Goal: Navigation & Orientation: Find specific page/section

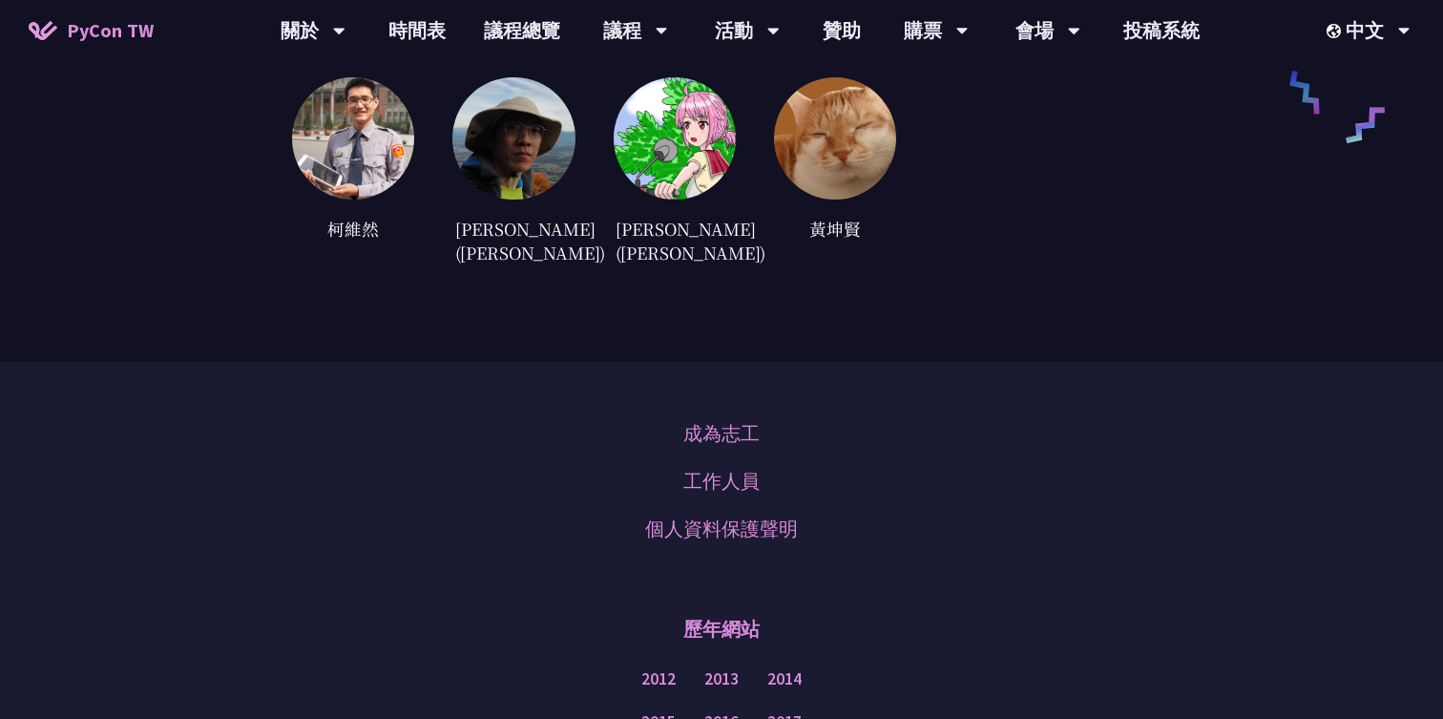
scroll to position [5615, 0]
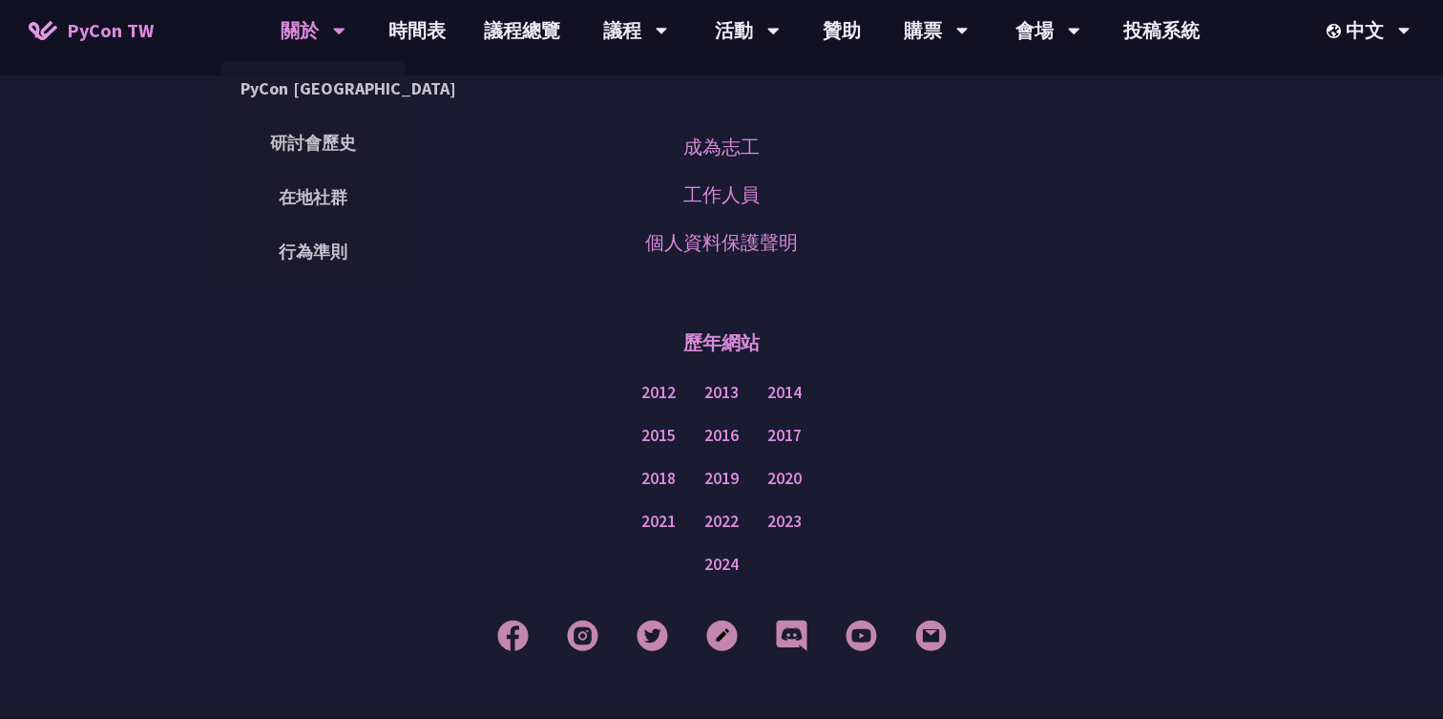
click at [294, 30] on div "關於" at bounding box center [313, 30] width 65 height 61
click at [309, 88] on link "PyCon [GEOGRAPHIC_DATA]" at bounding box center [312, 88] width 183 height 45
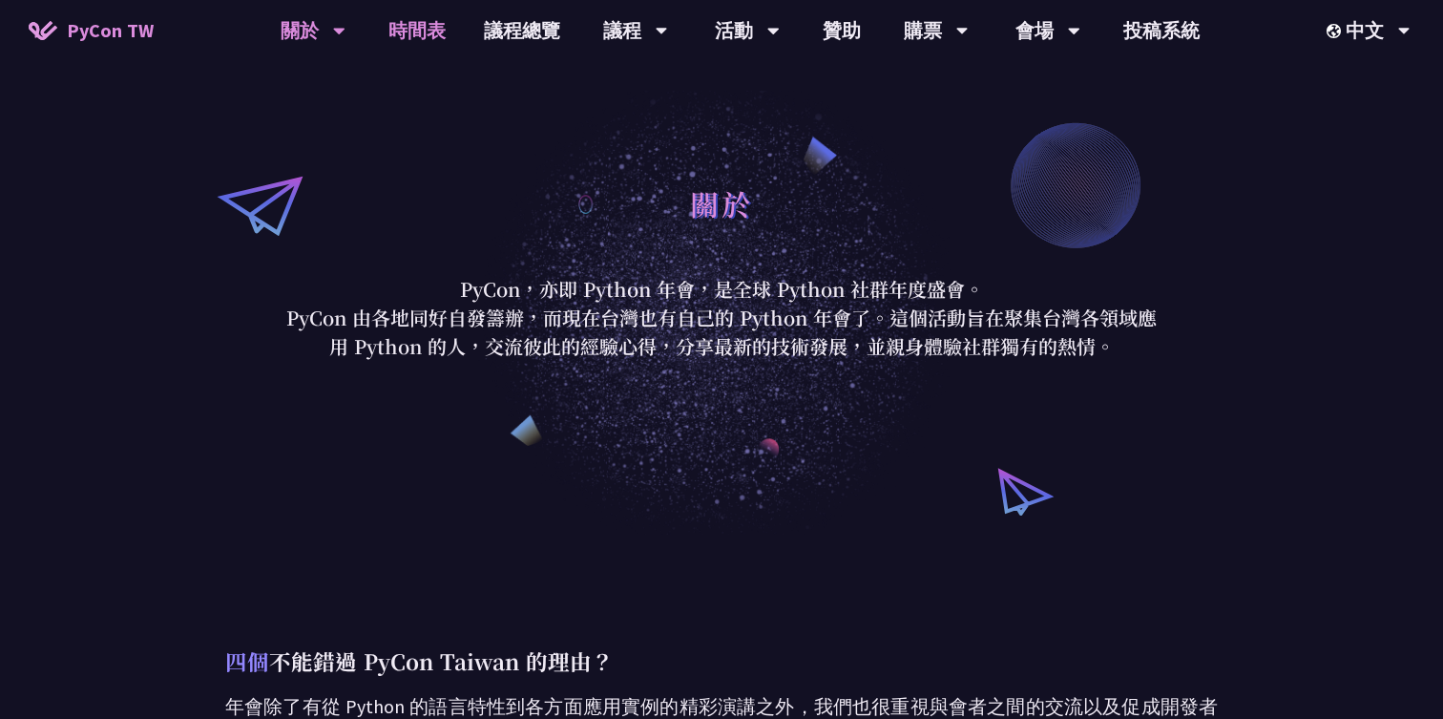
click at [418, 39] on link "時間表" at bounding box center [416, 30] width 95 height 61
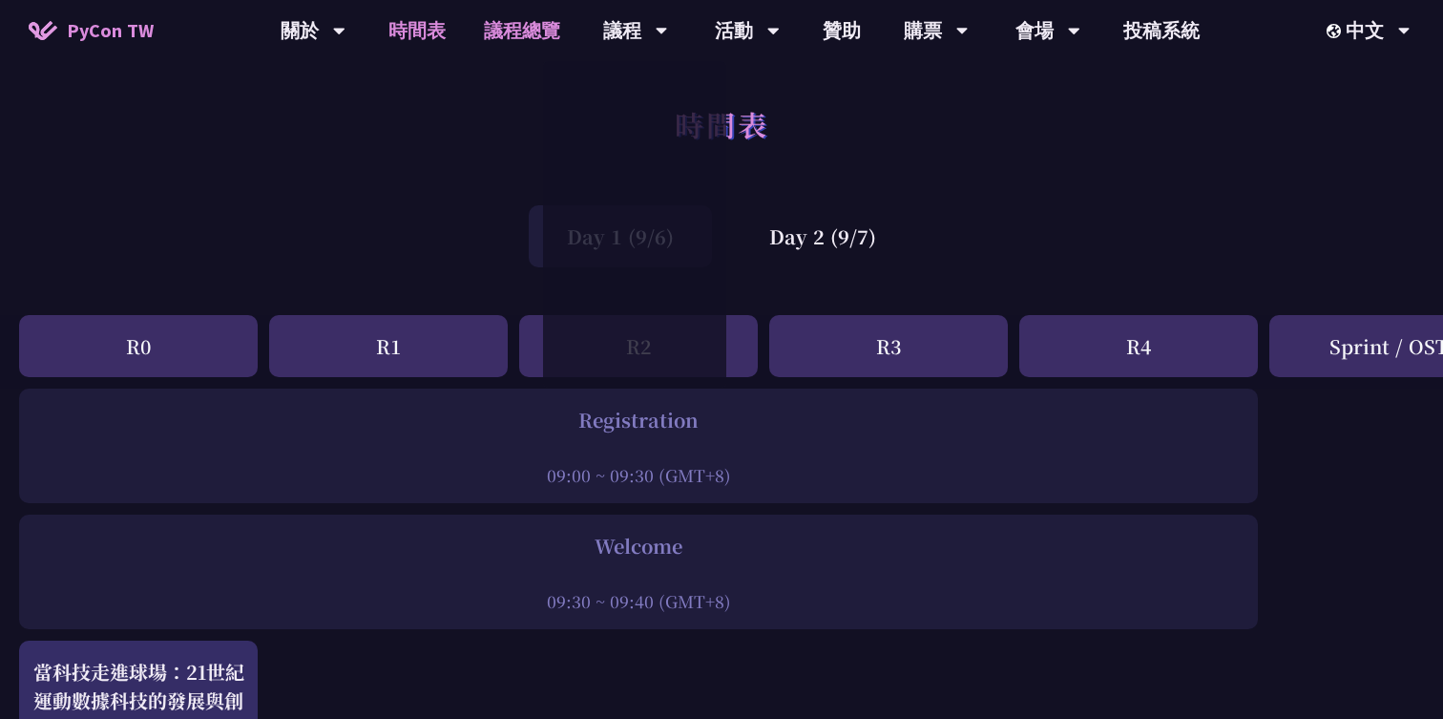
click at [526, 38] on link "議程總覽" at bounding box center [522, 30] width 115 height 61
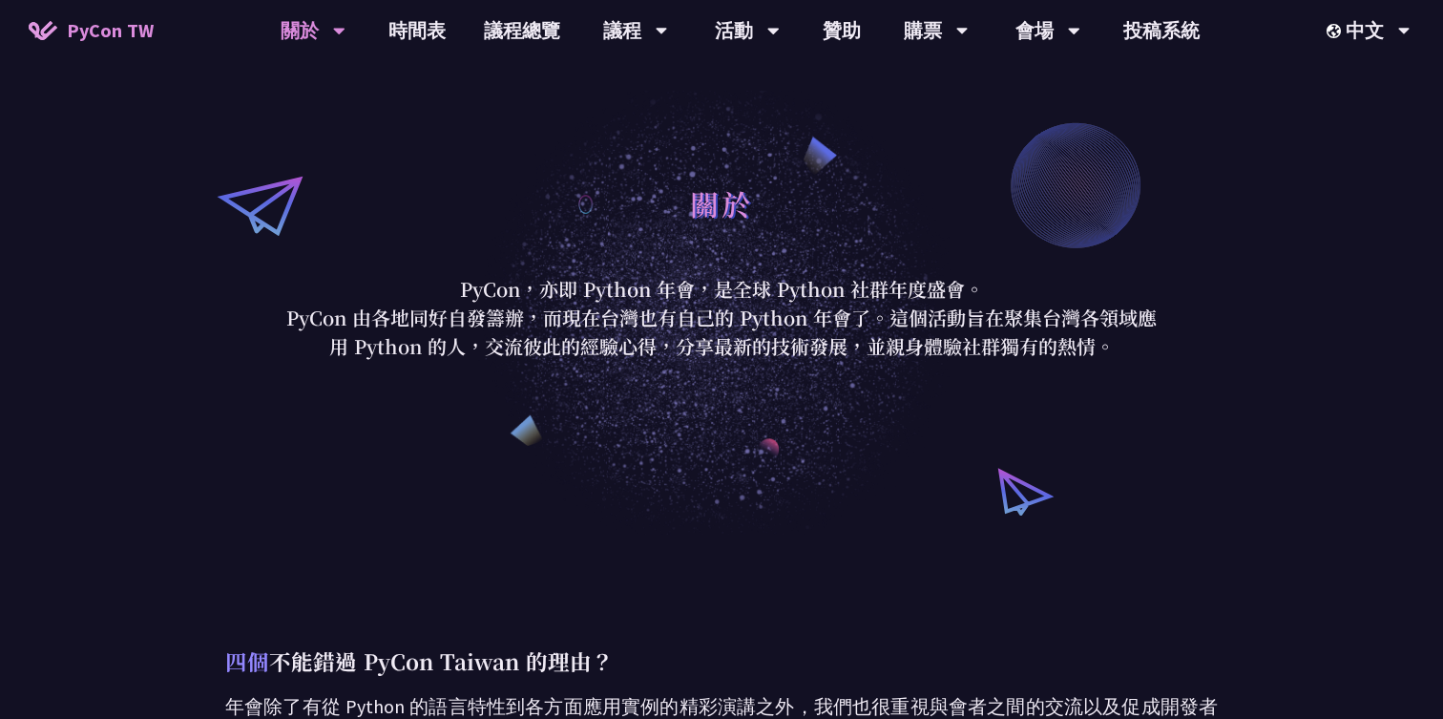
scroll to position [1673, 0]
